Goal: Find contact information: Find contact information

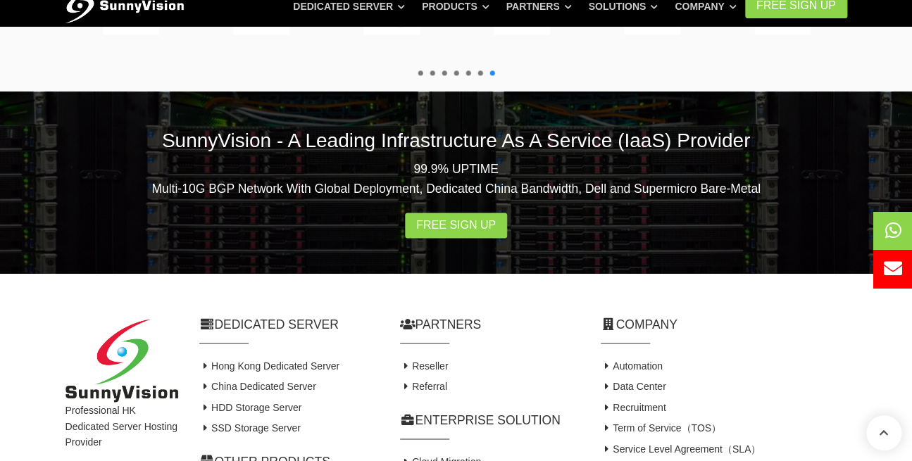
scroll to position [2745, 0]
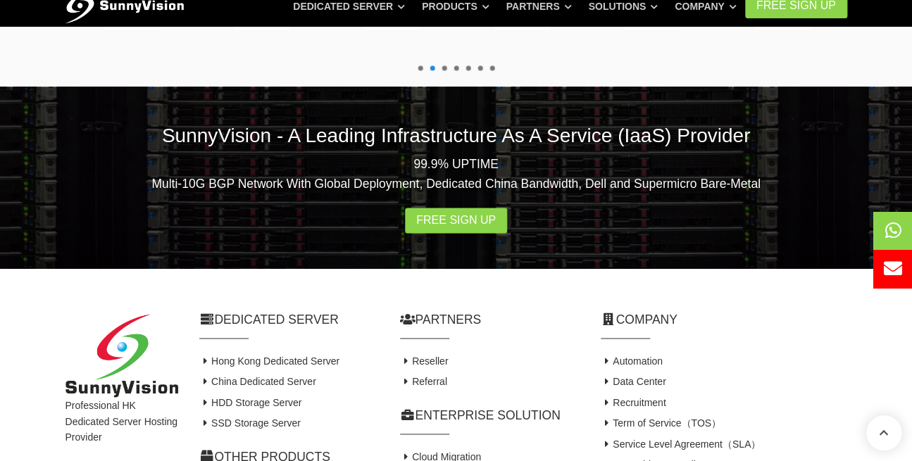
drag, startPoint x: 65, startPoint y: 265, endPoint x: 120, endPoint y: 288, distance: 58.7
click at [120, 314] on div "Professional HK Dedicated Server Hosting Provider" at bounding box center [122, 442] width 134 height 257
click at [128, 314] on div "Professional HK Dedicated Server Hosting Provider" at bounding box center [122, 442] width 134 height 257
click at [118, 314] on div "Professional HK Dedicated Server Hosting Provider" at bounding box center [122, 442] width 134 height 257
click at [134, 314] on div "Professional HK Dedicated Server Hosting Provider" at bounding box center [122, 442] width 134 height 257
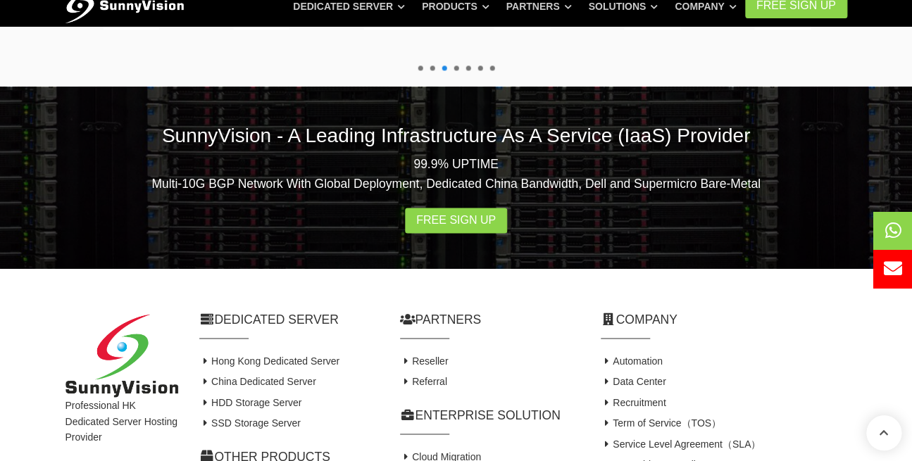
drag, startPoint x: 110, startPoint y: 264, endPoint x: 120, endPoint y: 310, distance: 46.8
click at [120, 314] on div "Professional HK Dedicated Server Hosting Provider" at bounding box center [122, 442] width 134 height 257
click at [141, 341] on div "Professional HK Dedicated Server Hosting Provider" at bounding box center [122, 442] width 134 height 257
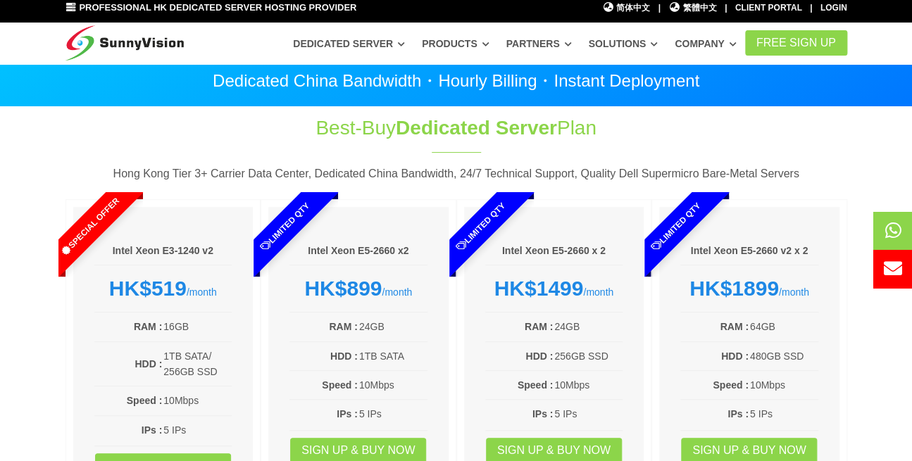
scroll to position [0, 0]
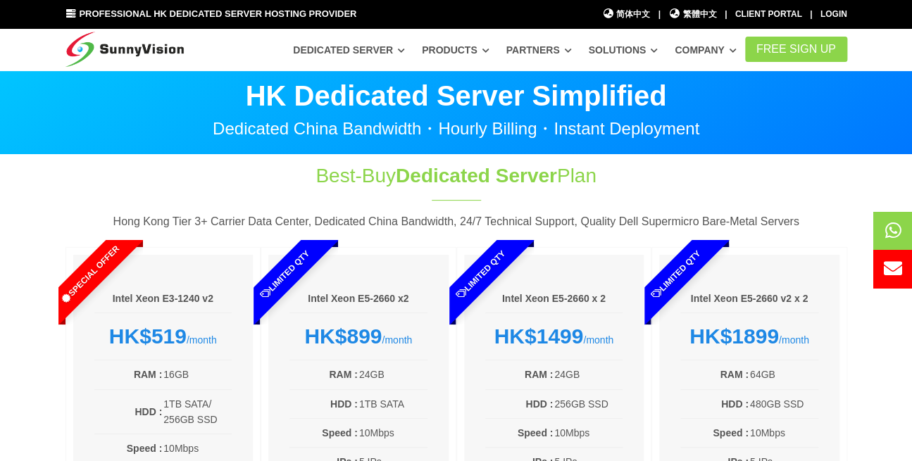
drag, startPoint x: 694, startPoint y: 20, endPoint x: 687, endPoint y: 24, distance: 7.9
click at [694, 20] on span "繁體中文" at bounding box center [692, 14] width 49 height 13
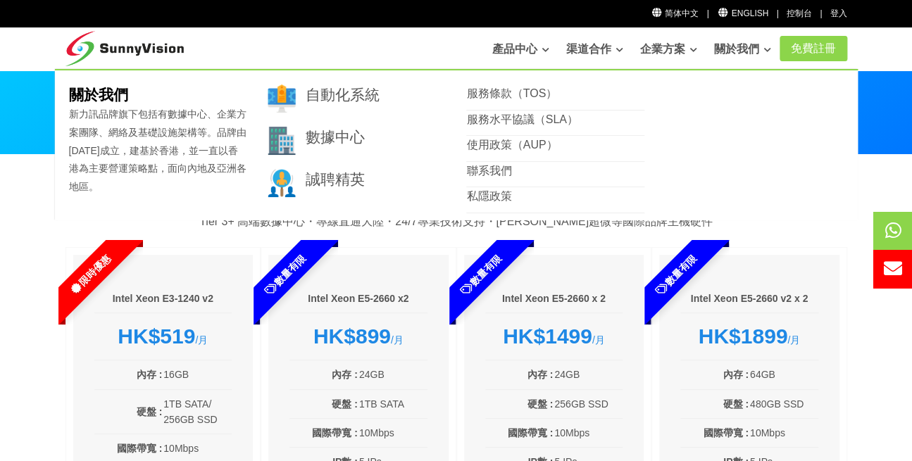
click at [741, 49] on link "關於我們" at bounding box center [742, 49] width 57 height 28
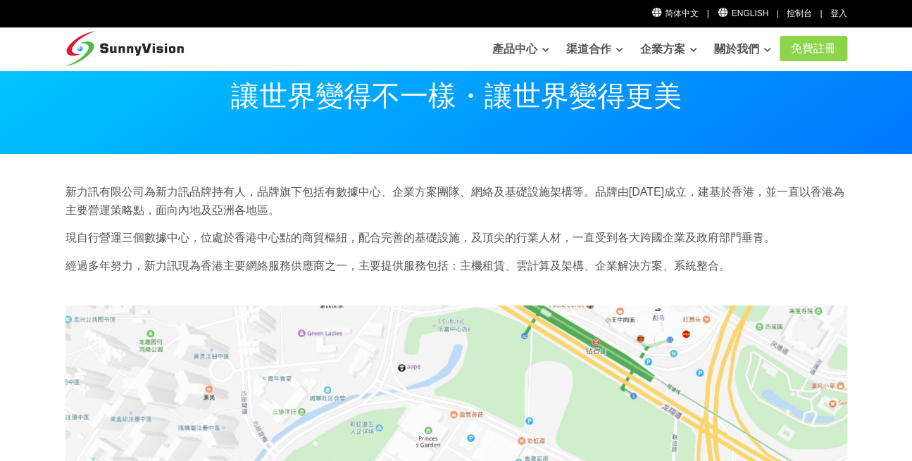
click at [741, 49] on link "關於我們" at bounding box center [742, 49] width 57 height 28
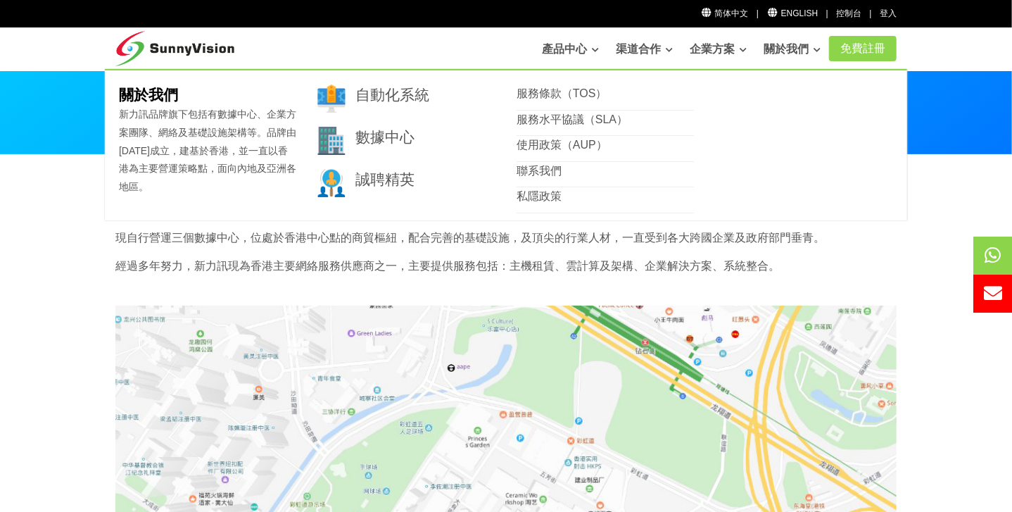
click at [789, 53] on link "關於我們" at bounding box center [792, 49] width 57 height 28
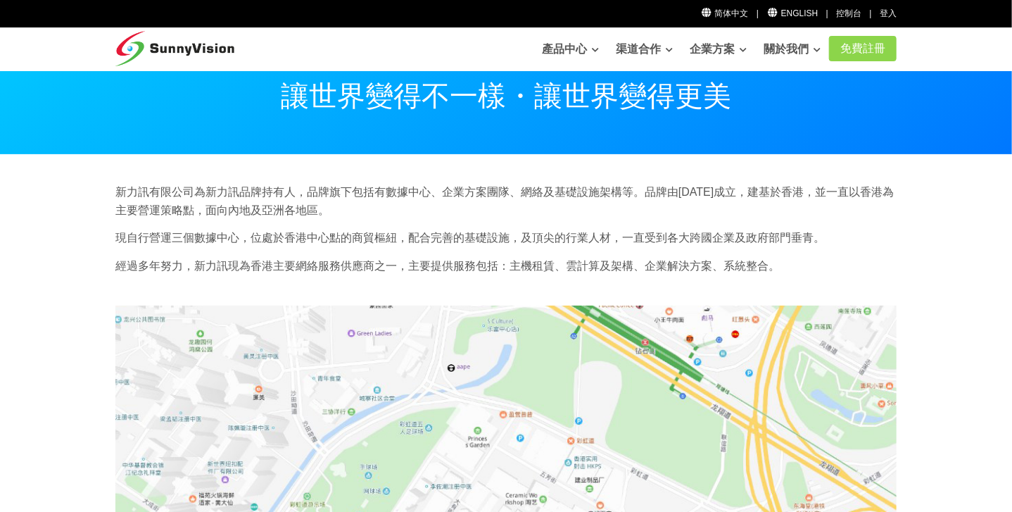
click at [789, 53] on link "關於我們" at bounding box center [792, 49] width 57 height 28
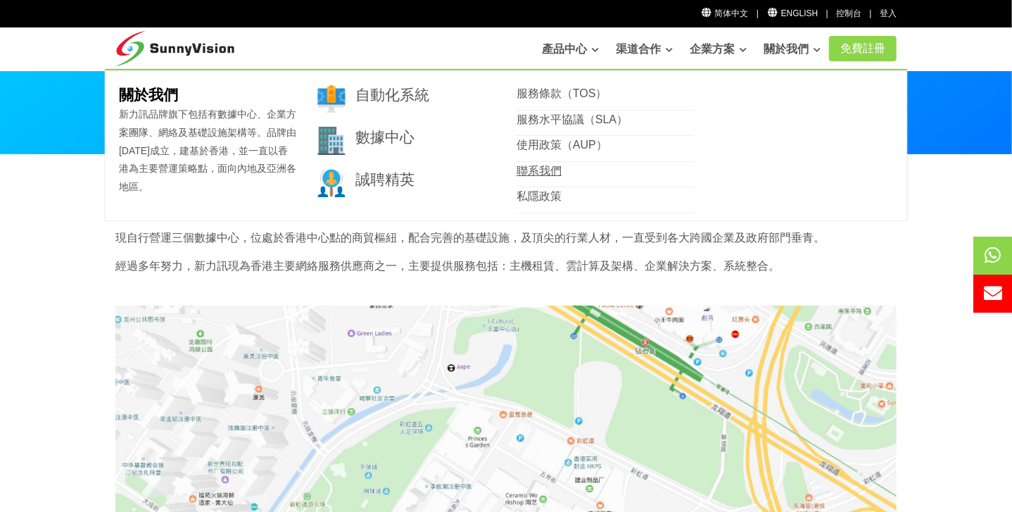
click at [542, 175] on link "聯系我們" at bounding box center [539, 171] width 45 height 12
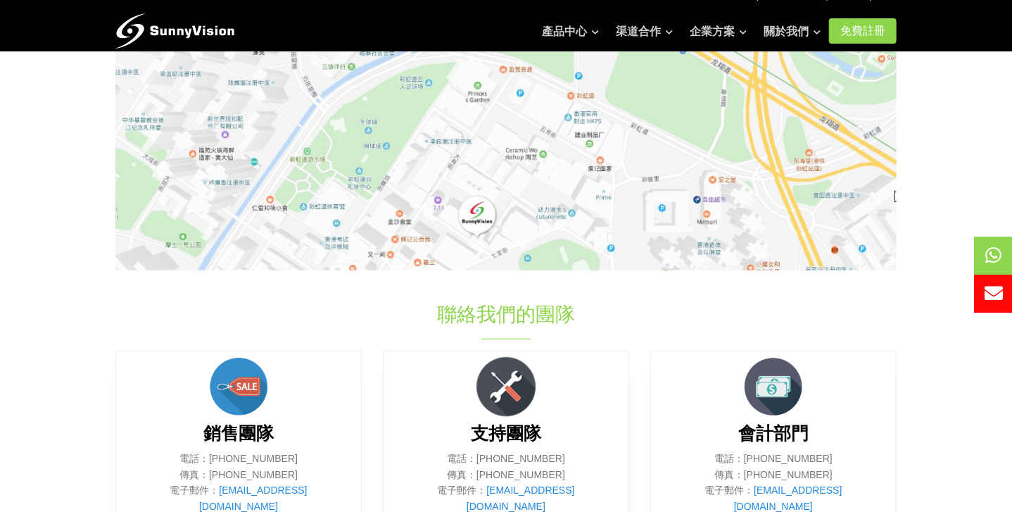
scroll to position [547, 0]
